Goal: Task Accomplishment & Management: Manage account settings

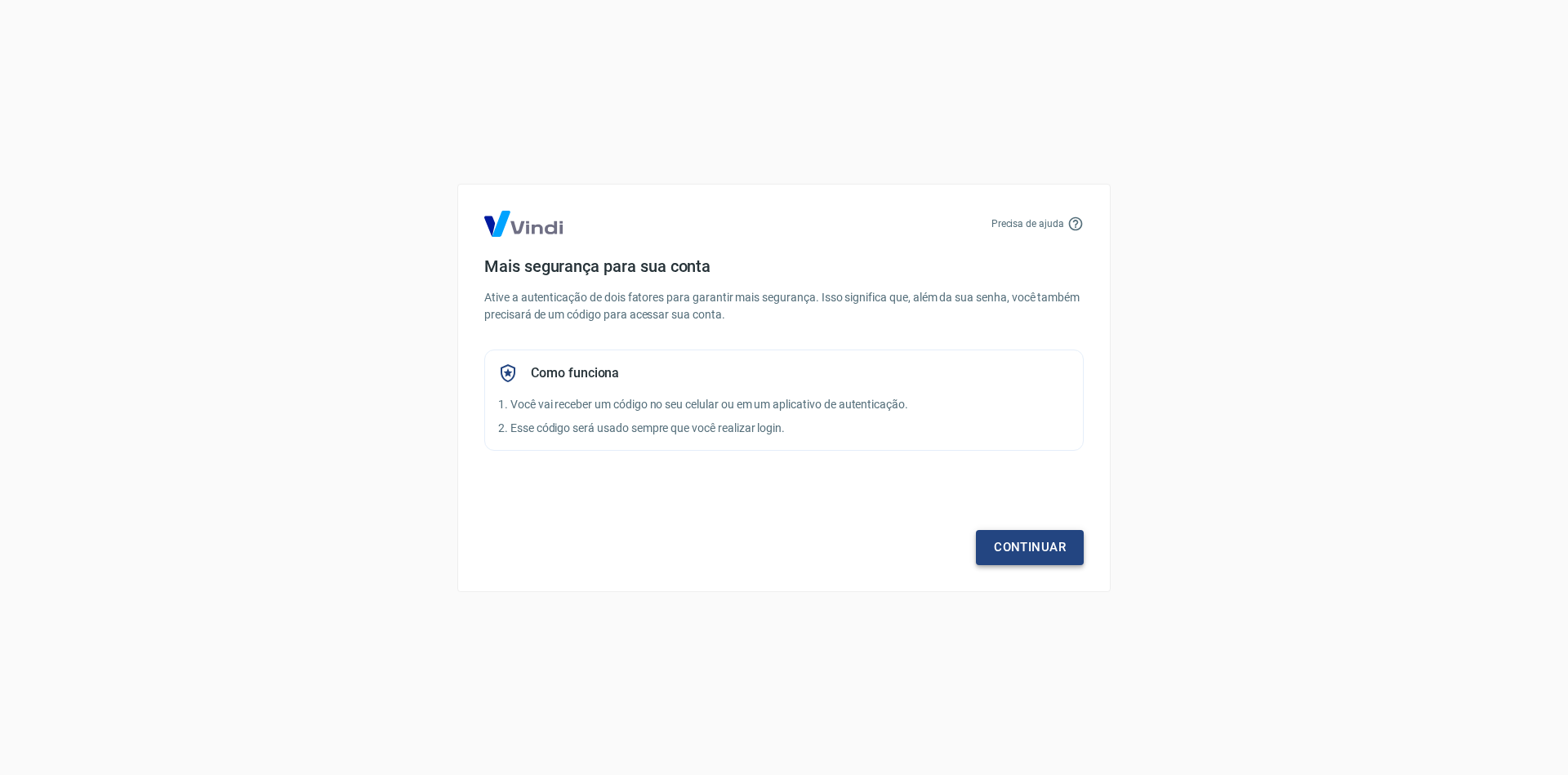
click at [1021, 560] on link "Continuar" at bounding box center [1030, 547] width 108 height 34
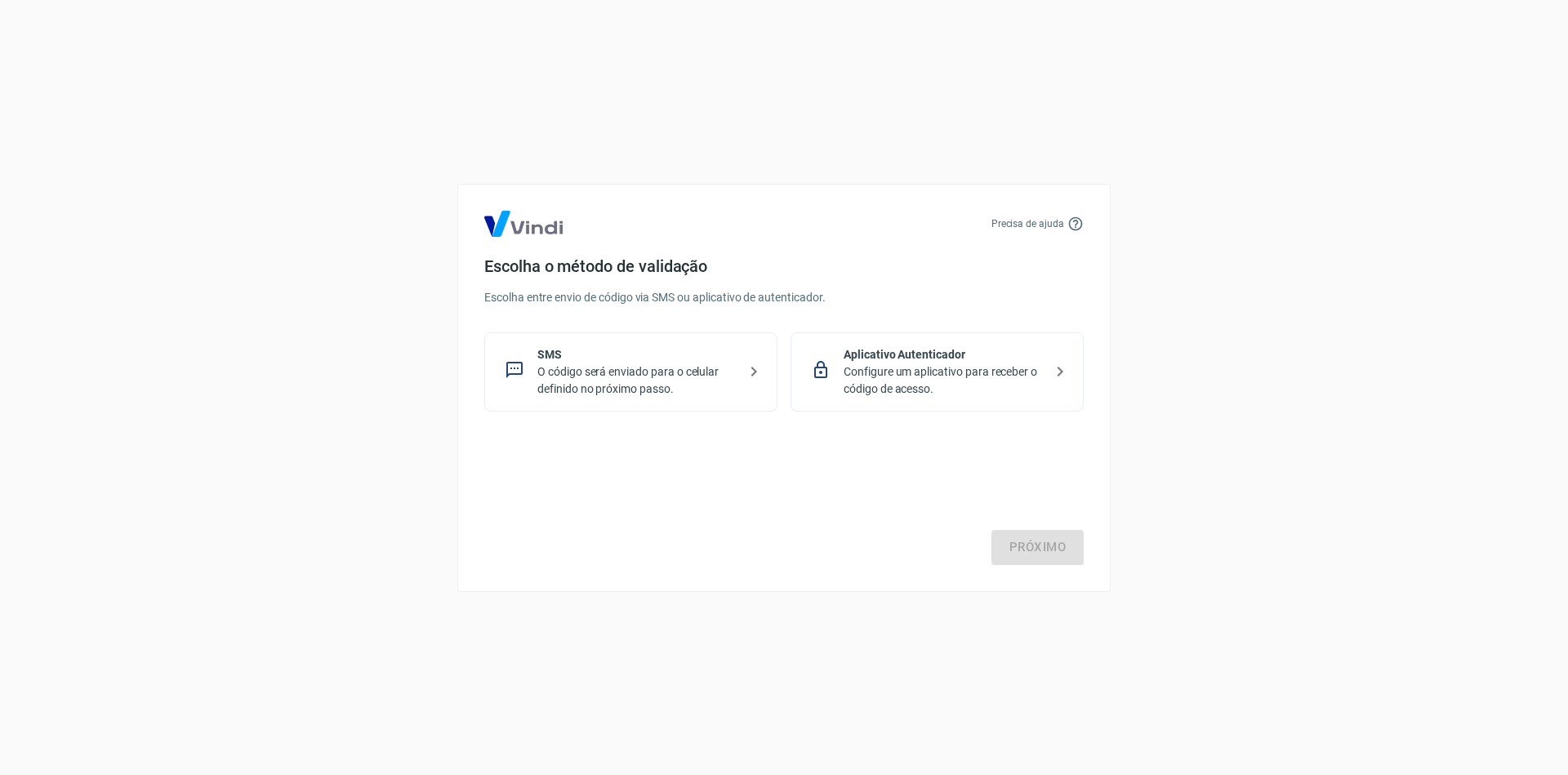
click at [657, 374] on p "O código será enviado para o celular definido no próximo passo." at bounding box center [638, 380] width 200 height 34
click at [1060, 541] on link "Próximo" at bounding box center [1038, 547] width 93 height 34
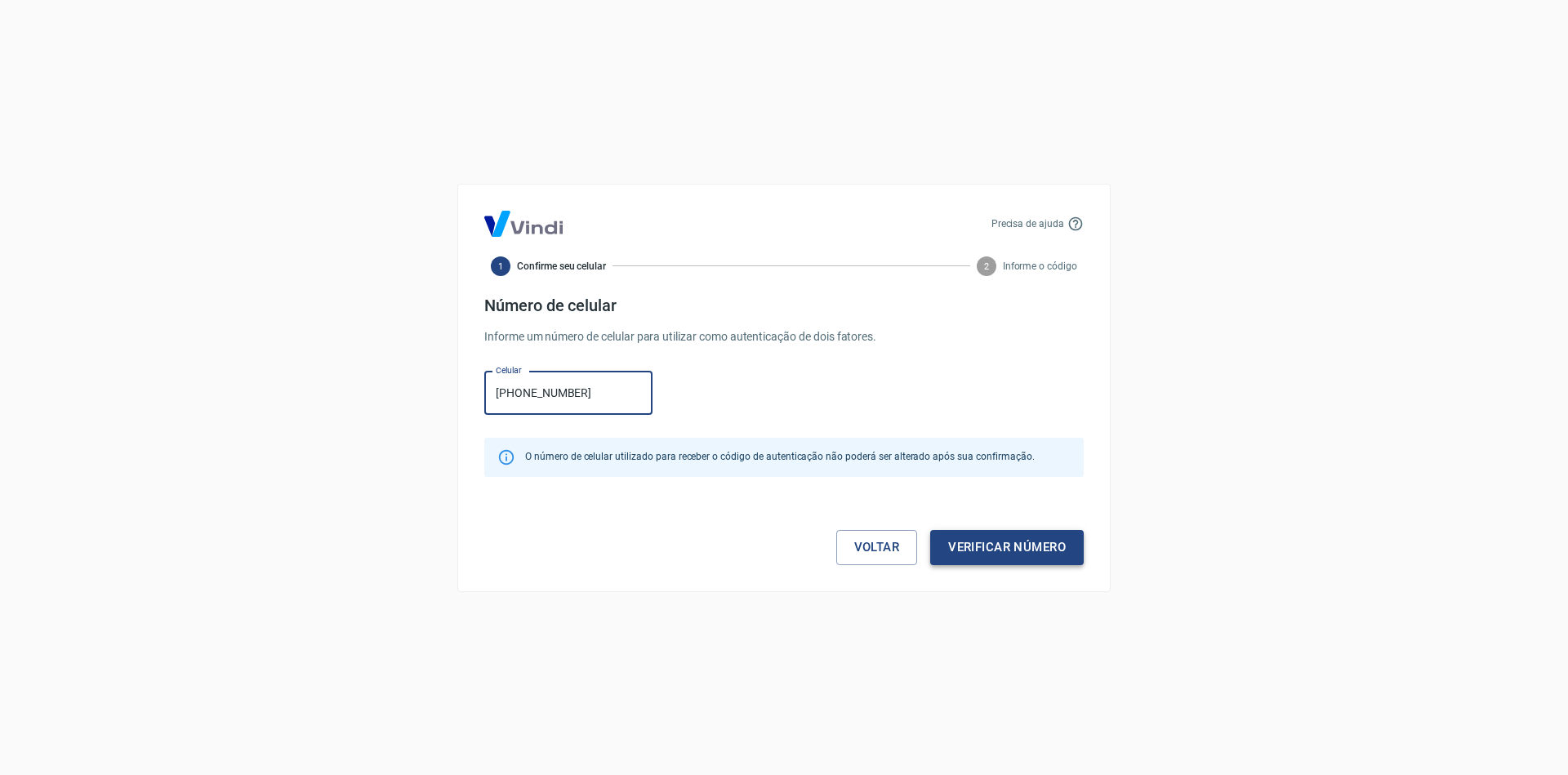
type input "(66) 99900-4401"
click at [990, 538] on button "Verificar número" at bounding box center [1007, 547] width 154 height 34
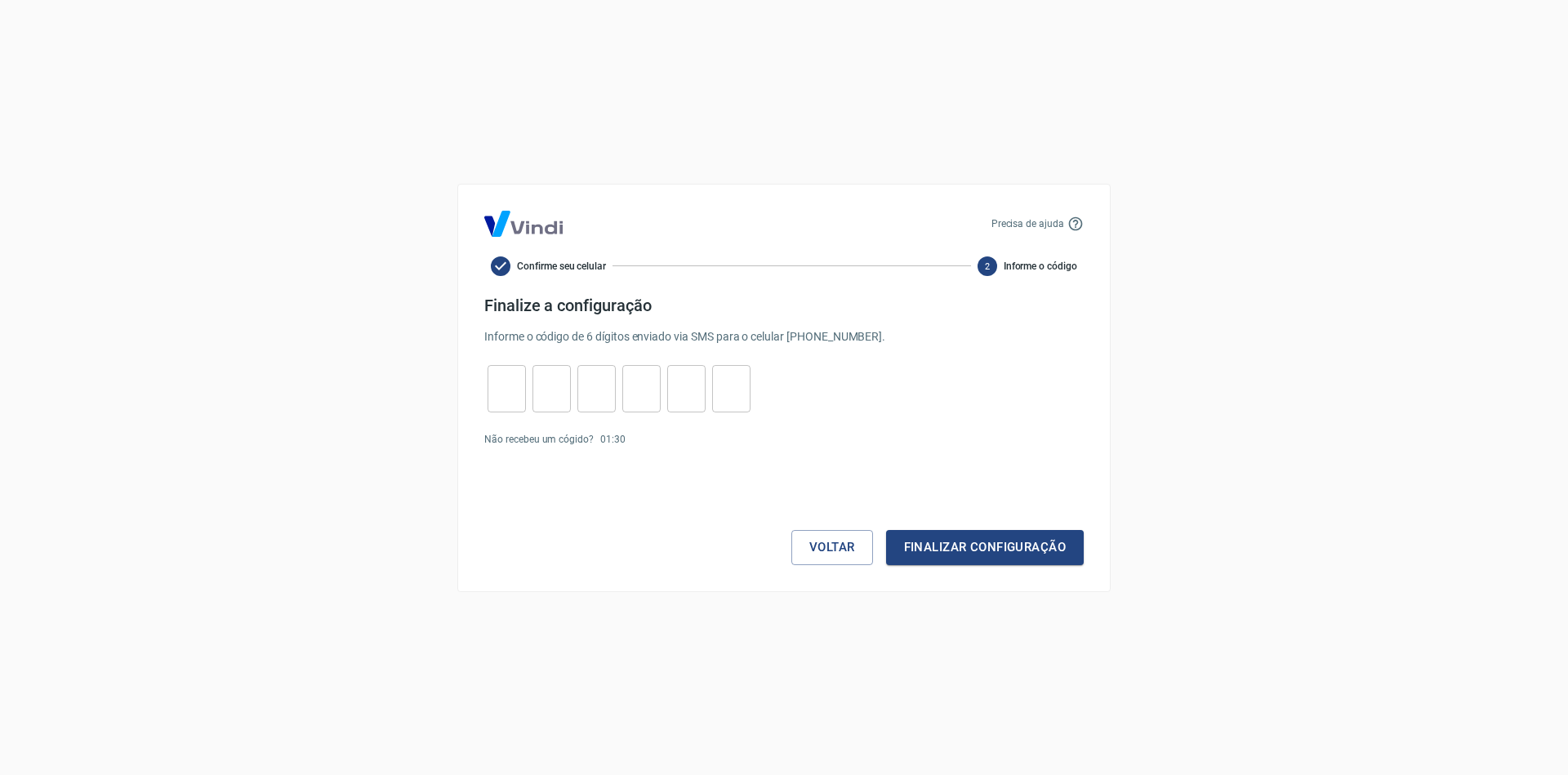
click at [485, 378] on div "​ ​ ​ ​ ​ ​" at bounding box center [619, 388] width 270 height 47
click at [514, 403] on input "tel" at bounding box center [506, 388] width 38 height 35
type input "0"
type input "1"
type input "2"
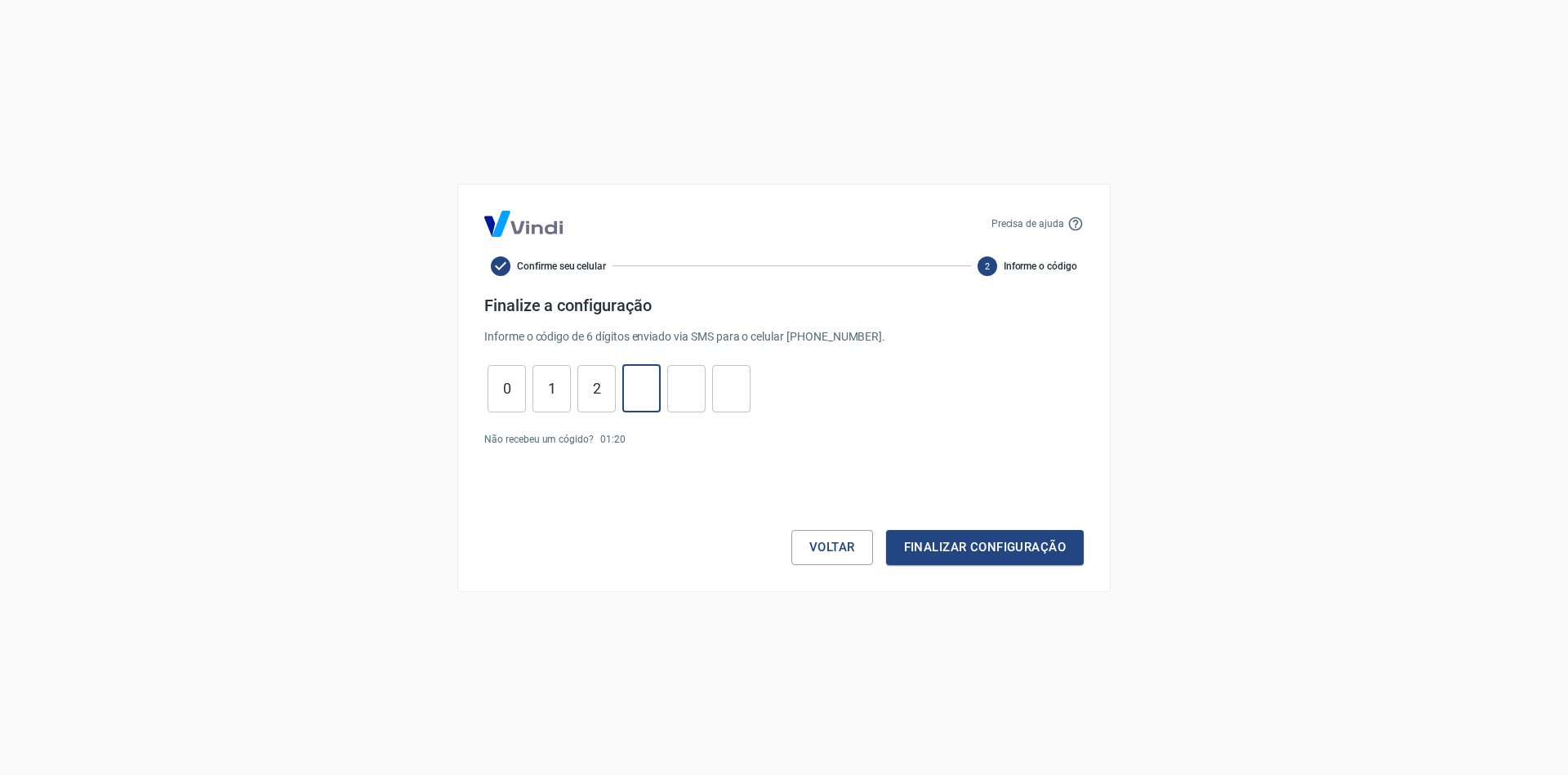
type input "3"
type input "5"
click at [1005, 548] on button "Finalizar configuração" at bounding box center [985, 547] width 198 height 34
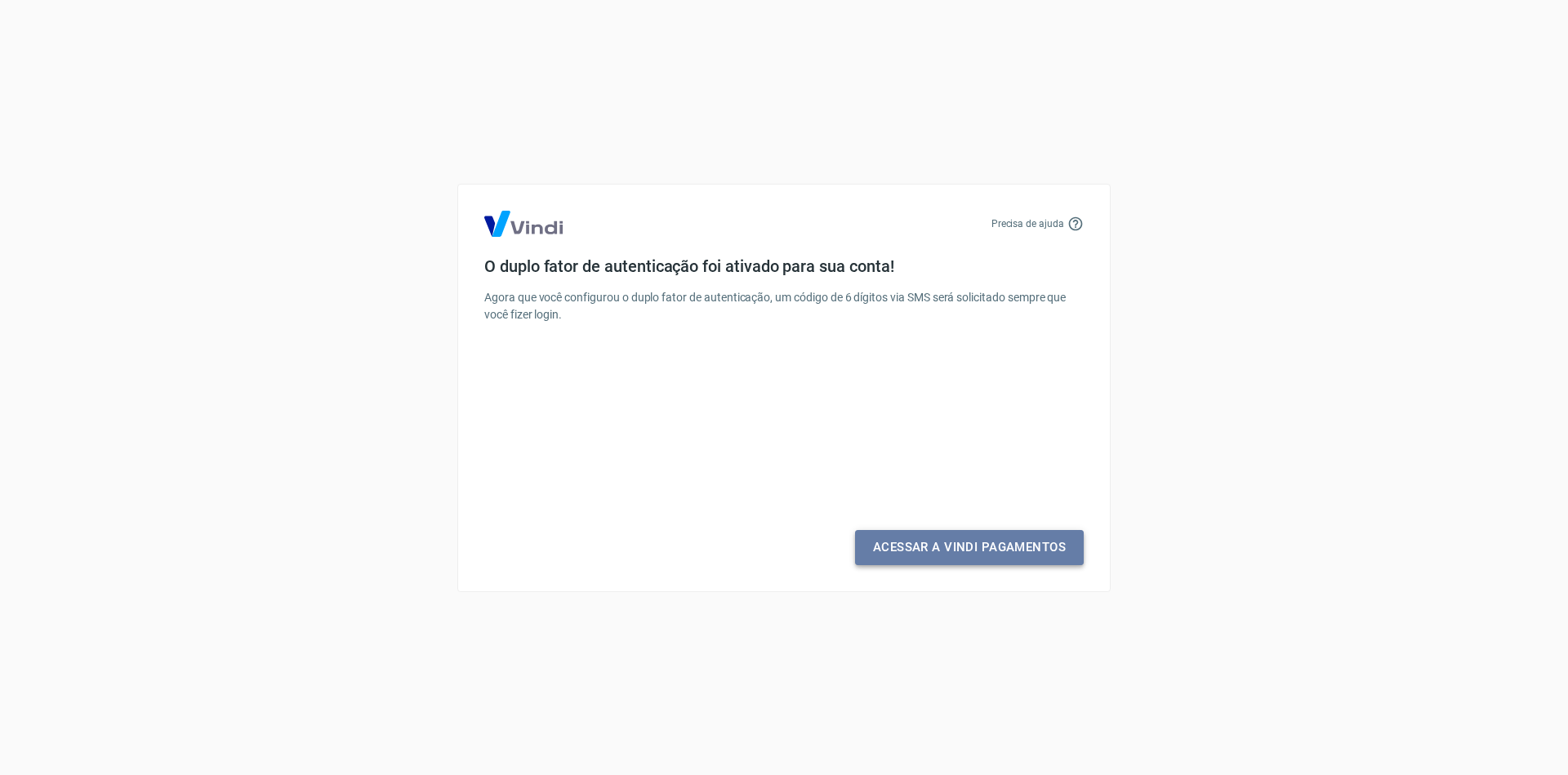
click at [967, 548] on link "Acessar a Vindi Pagamentos" at bounding box center [970, 547] width 228 height 34
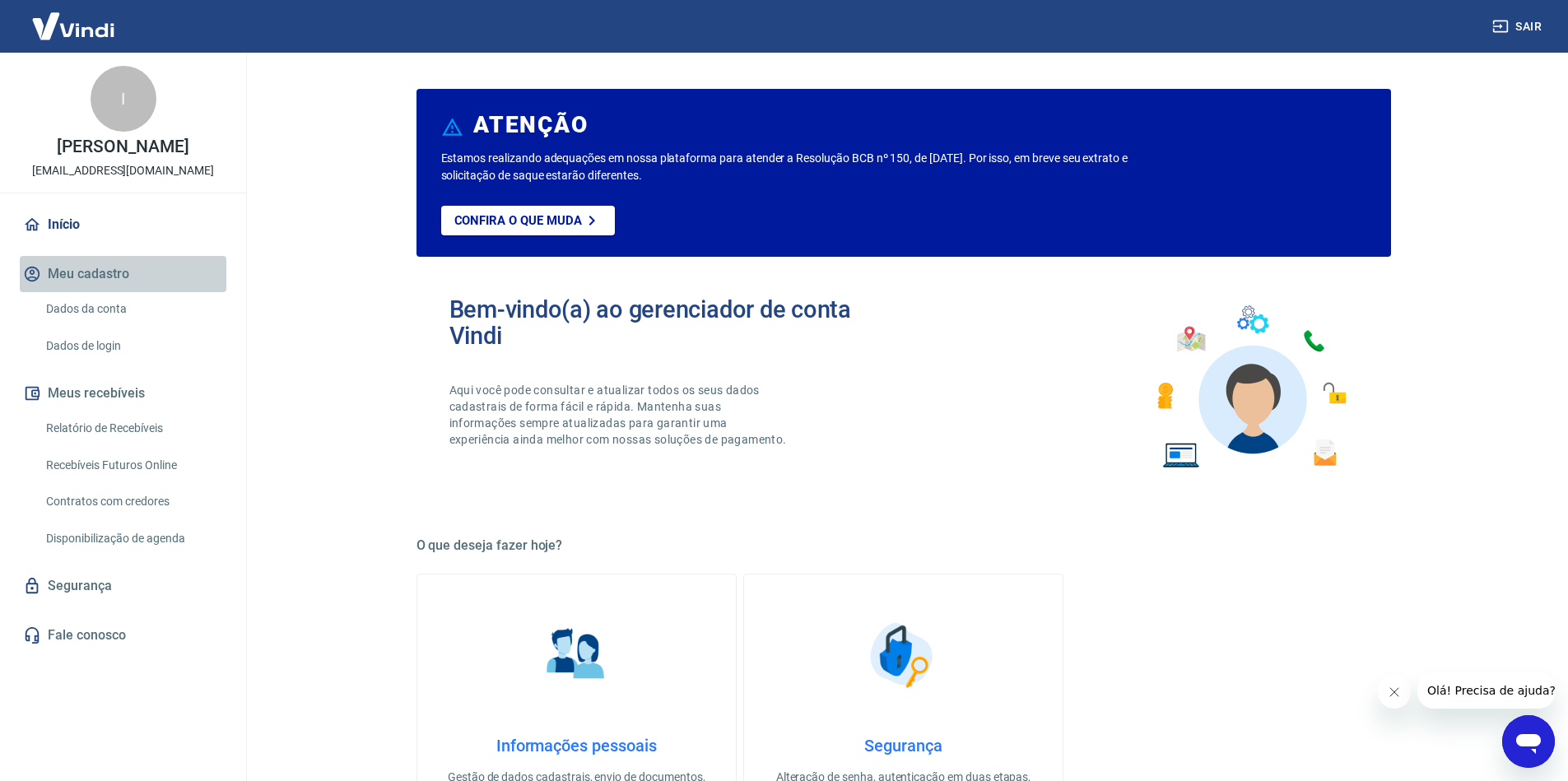
click at [70, 275] on button "Meu cadastro" at bounding box center [123, 273] width 207 height 36
click at [90, 304] on link "Dados da conta" at bounding box center [133, 308] width 187 height 33
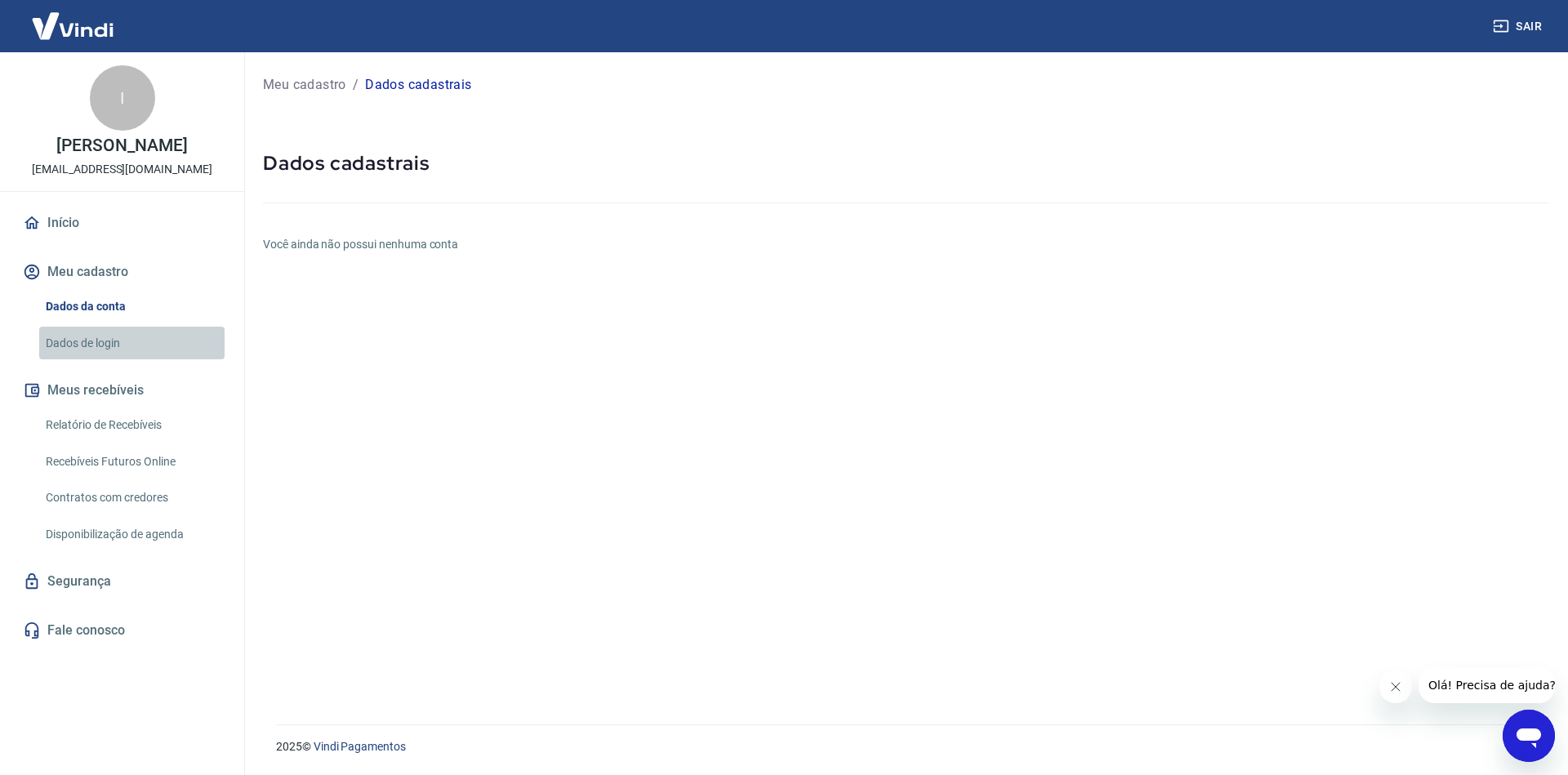
click at [107, 340] on link "Dados de login" at bounding box center [132, 343] width 185 height 33
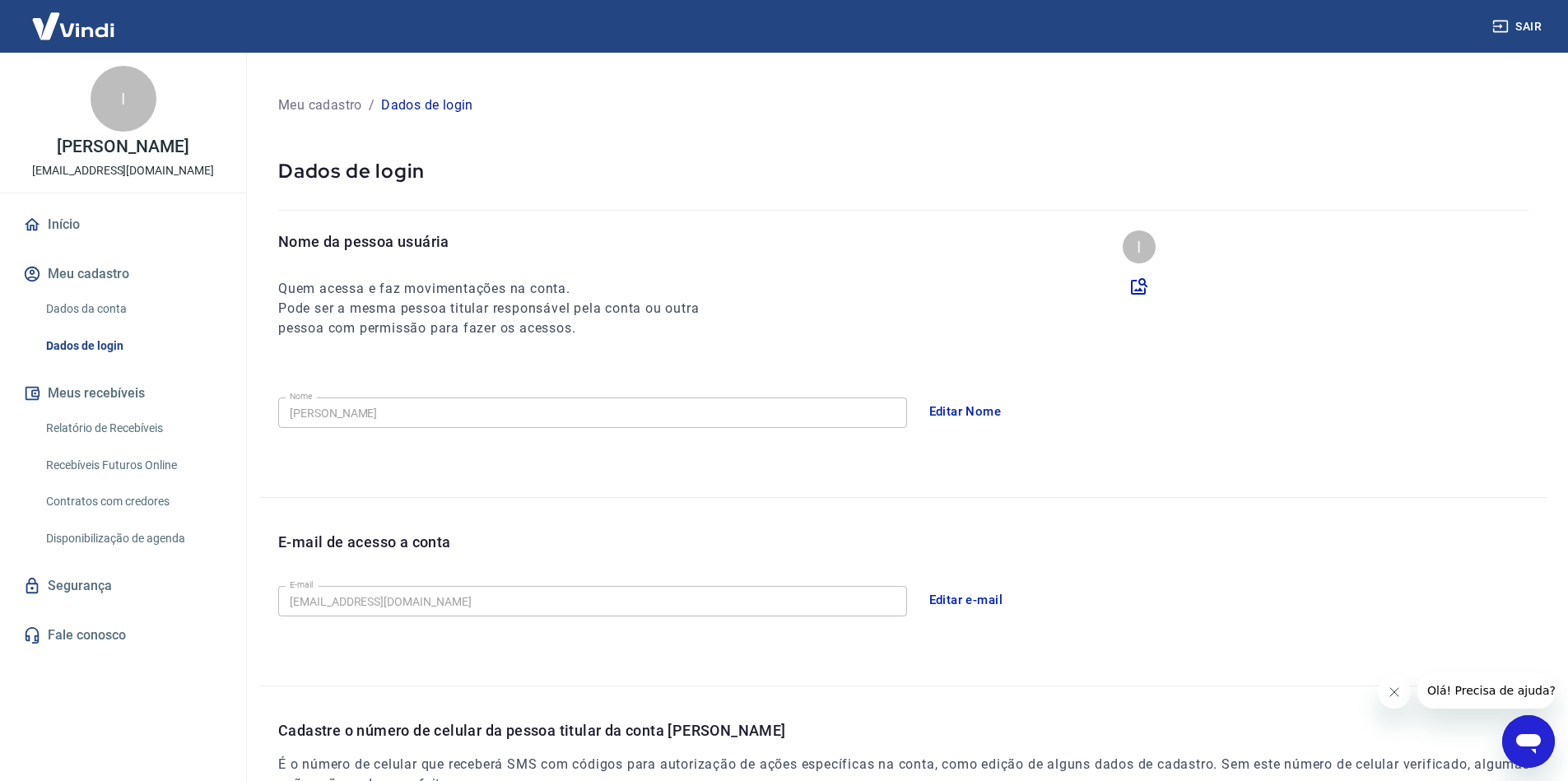
scroll to position [273, 0]
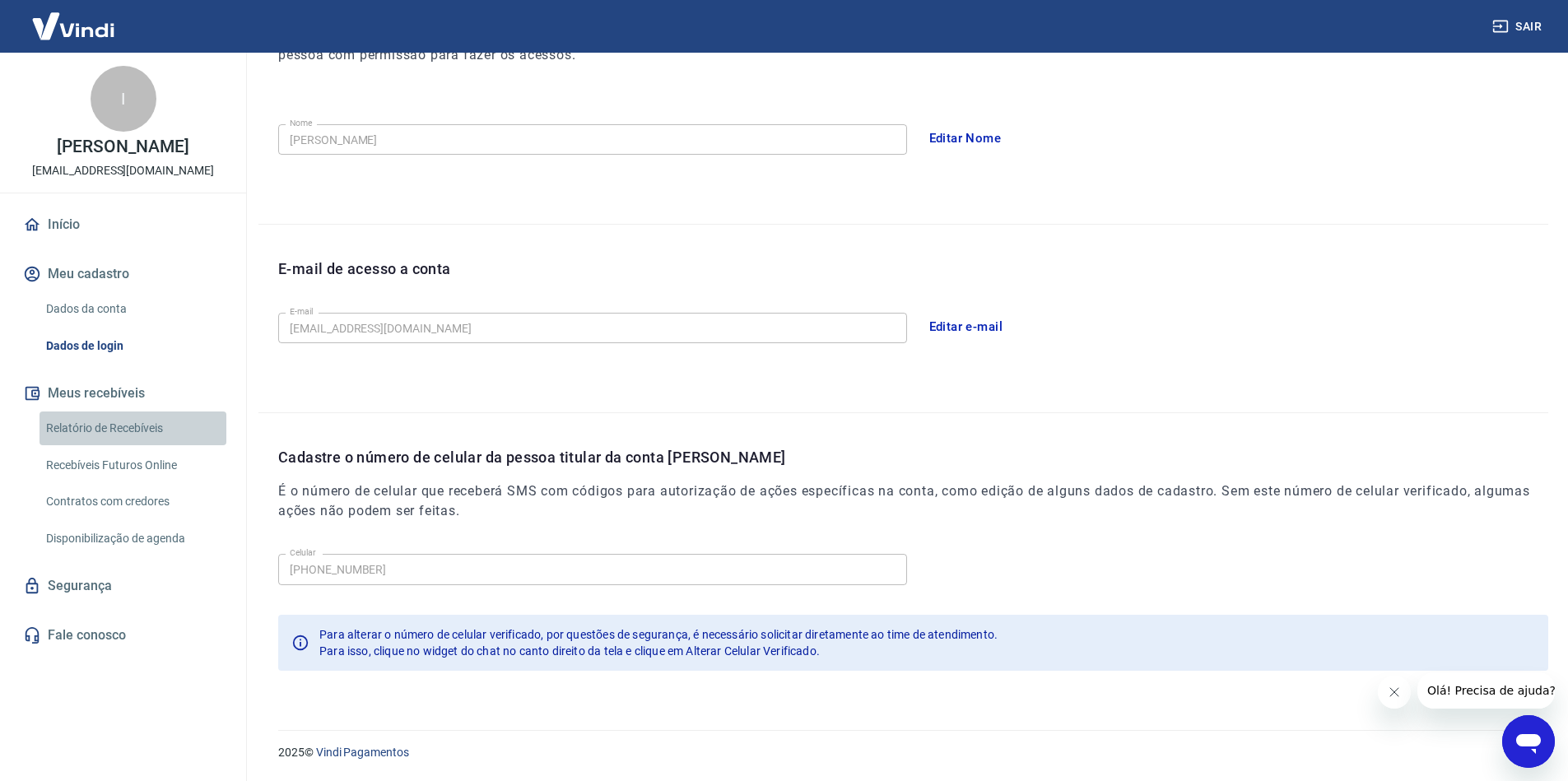
click at [103, 424] on link "Relatório de Recebíveis" at bounding box center [133, 428] width 187 height 33
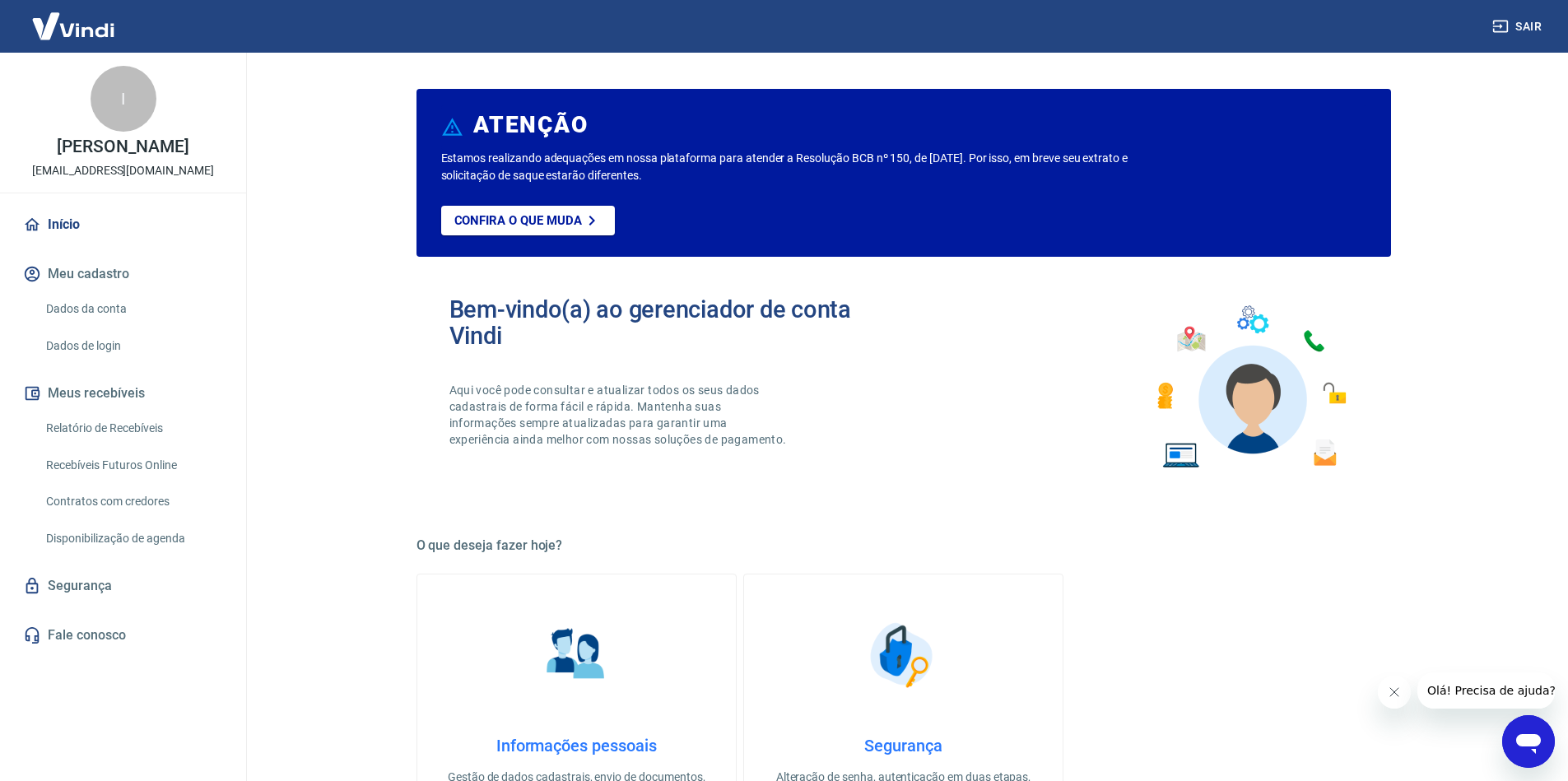
click at [109, 536] on link "Disponibilização de agenda" at bounding box center [133, 538] width 187 height 33
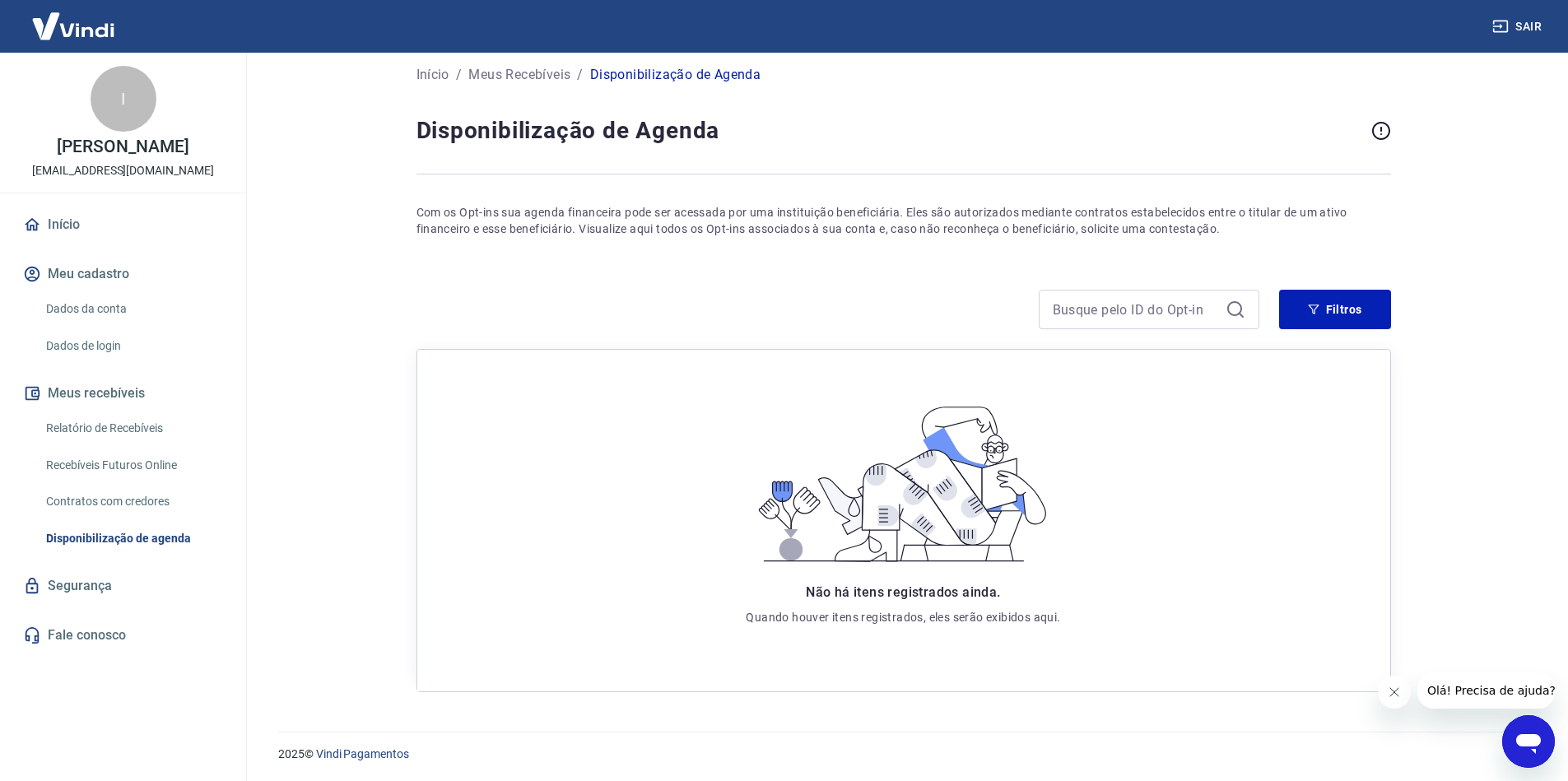
scroll to position [13, 0]
click at [123, 502] on link "Contratos com credores" at bounding box center [133, 501] width 187 height 33
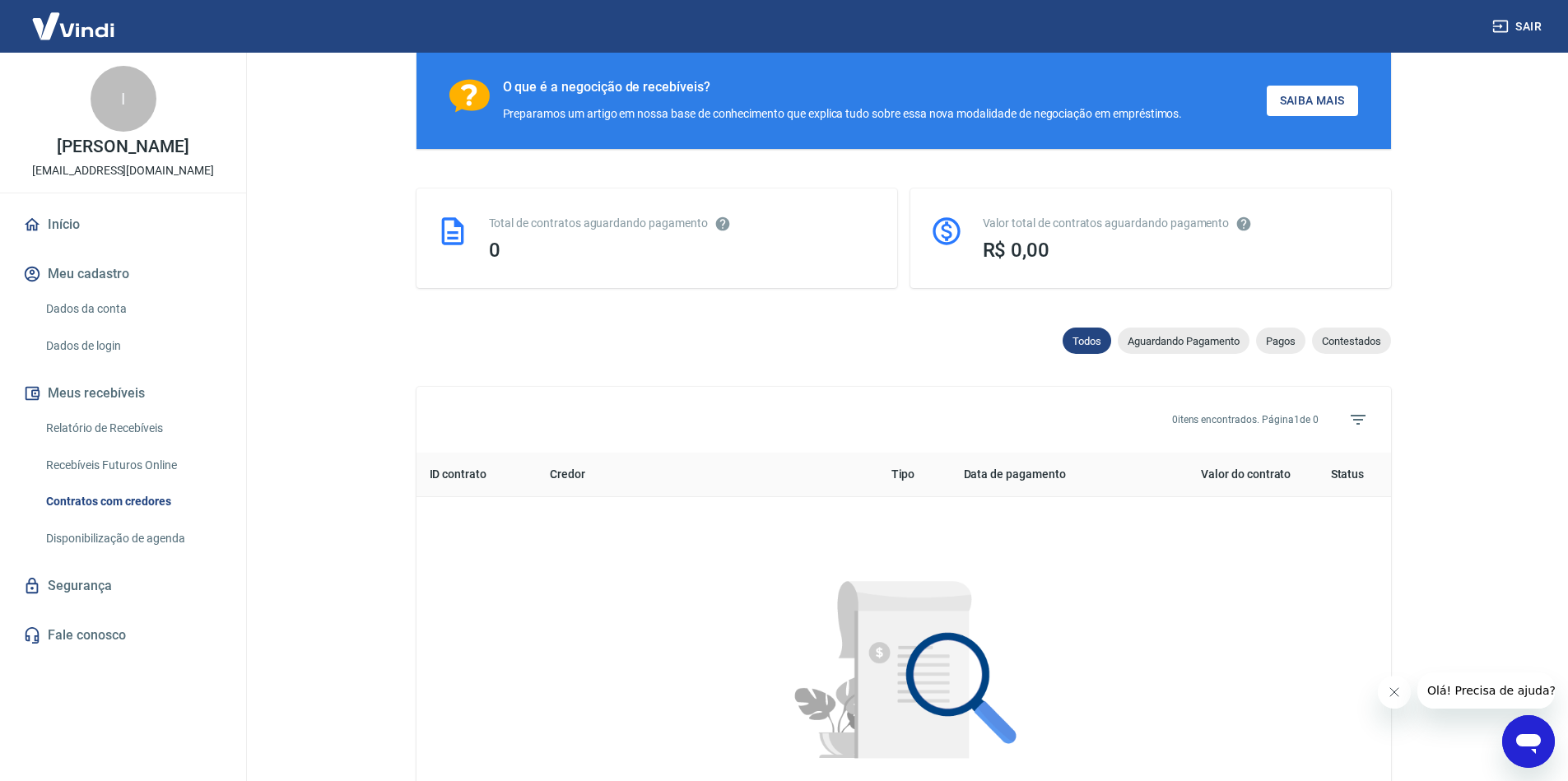
scroll to position [580, 0]
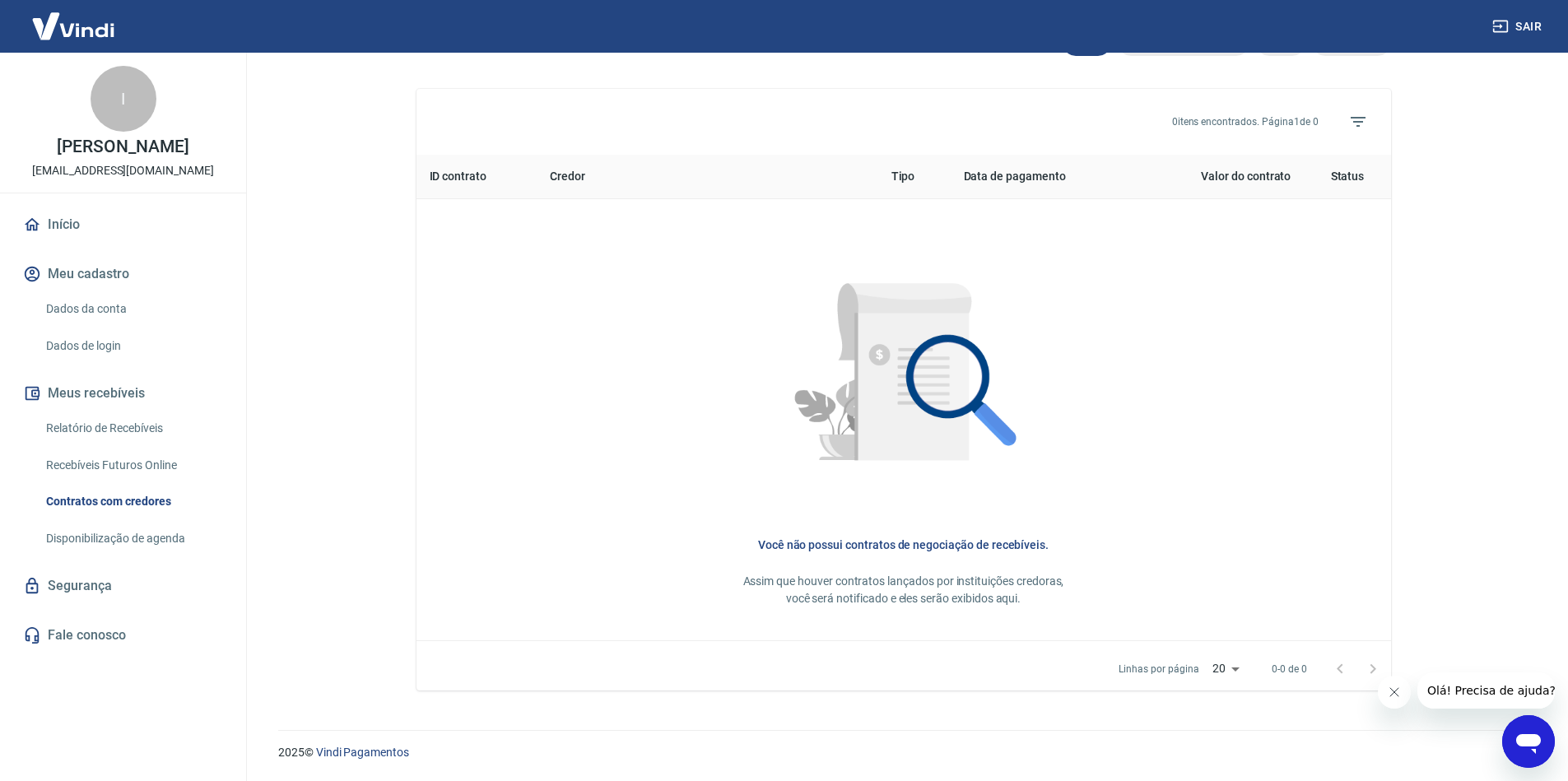
click at [143, 465] on link "Recebíveis Futuros Online" at bounding box center [133, 465] width 187 height 33
